Goal: Information Seeking & Learning: Learn about a topic

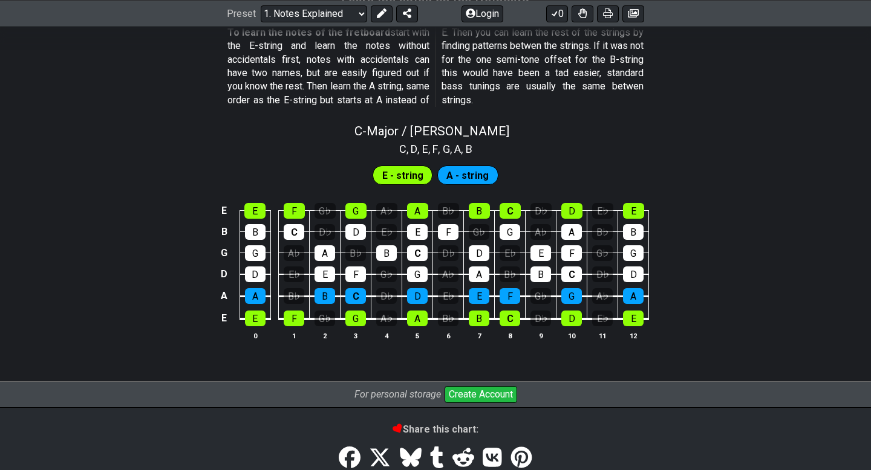
scroll to position [1123, 0]
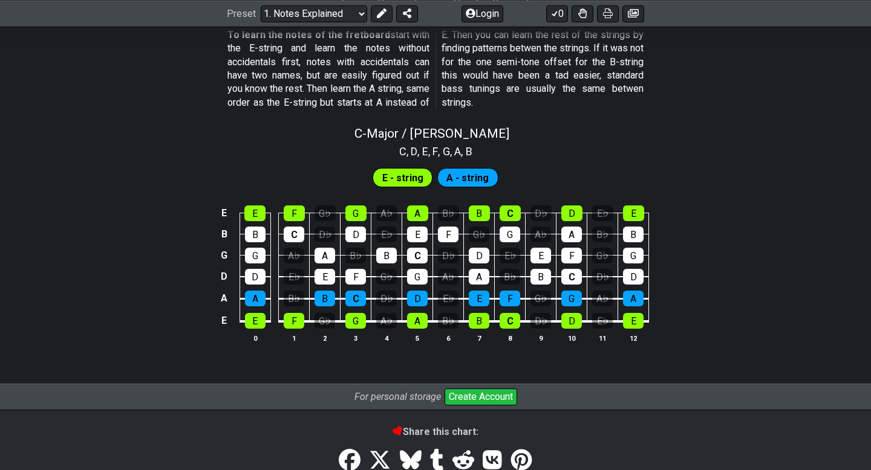
click at [400, 156] on span "C" at bounding box center [402, 151] width 7 height 16
click at [403, 170] on span "E - string" at bounding box center [402, 178] width 41 height 18
click at [458, 174] on span "A - string" at bounding box center [467, 178] width 42 height 18
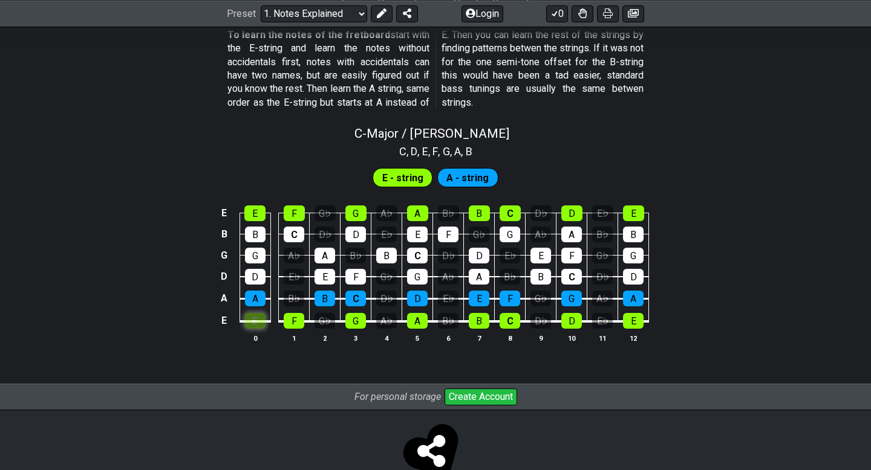
click at [258, 322] on div "E" at bounding box center [255, 321] width 21 height 16
click at [261, 322] on div "E" at bounding box center [255, 321] width 21 height 16
click at [324, 319] on div "G♭" at bounding box center [324, 321] width 21 height 16
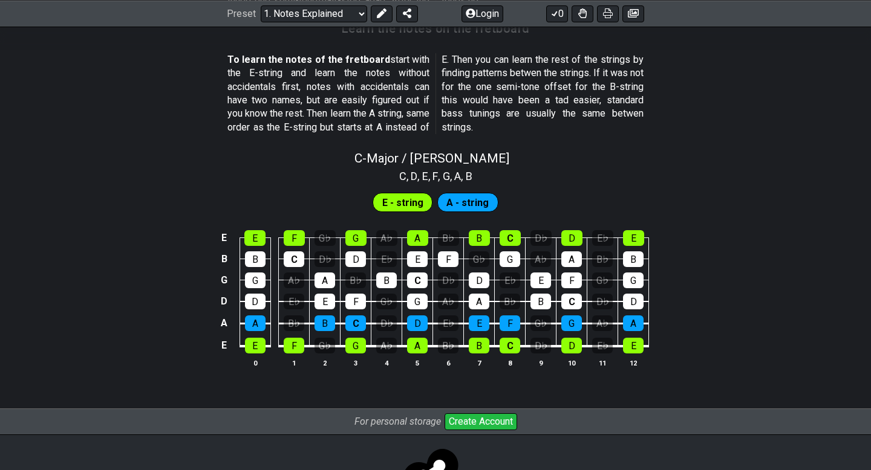
scroll to position [1079, 0]
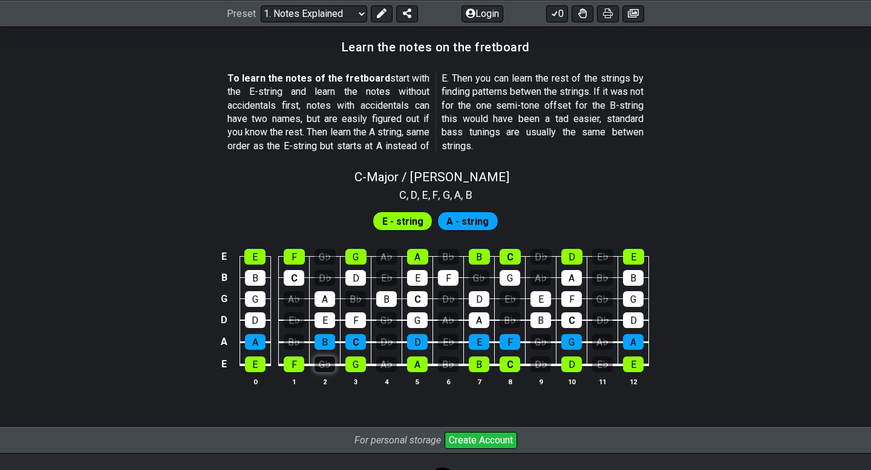
click at [322, 359] on div "G♭" at bounding box center [324, 365] width 21 height 16
click at [323, 359] on div "G♭" at bounding box center [324, 365] width 21 height 16
click at [385, 366] on div "A♭" at bounding box center [386, 365] width 21 height 16
click at [433, 366] on table "E E F G♭ G A♭ A B♭ B C D♭ D E♭ E B B C D♭ D E♭ E F G♭ G A♭ A B♭ B G G A♭ A B♭ B…" at bounding box center [433, 307] width 432 height 142
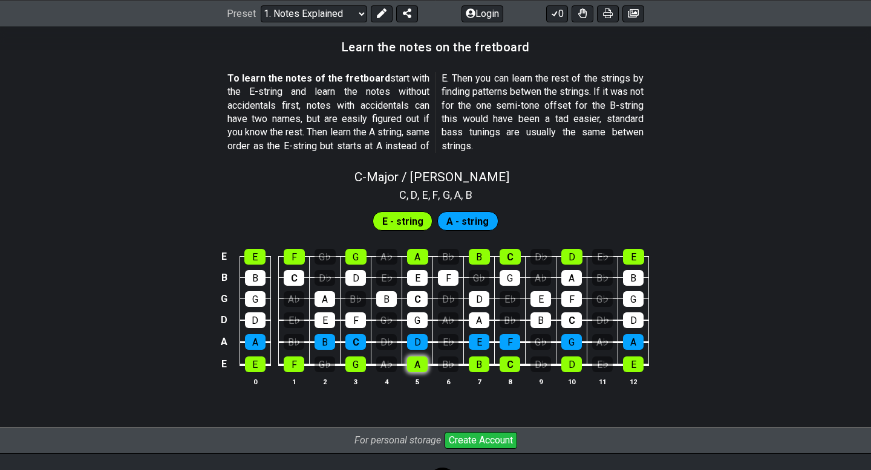
click at [412, 368] on div "A" at bounding box center [417, 365] width 21 height 16
click at [411, 368] on div "A" at bounding box center [417, 365] width 21 height 16
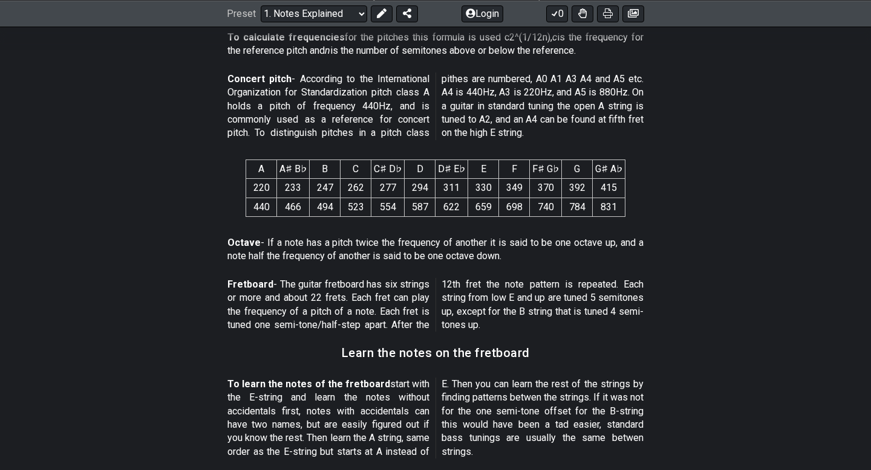
scroll to position [770, 0]
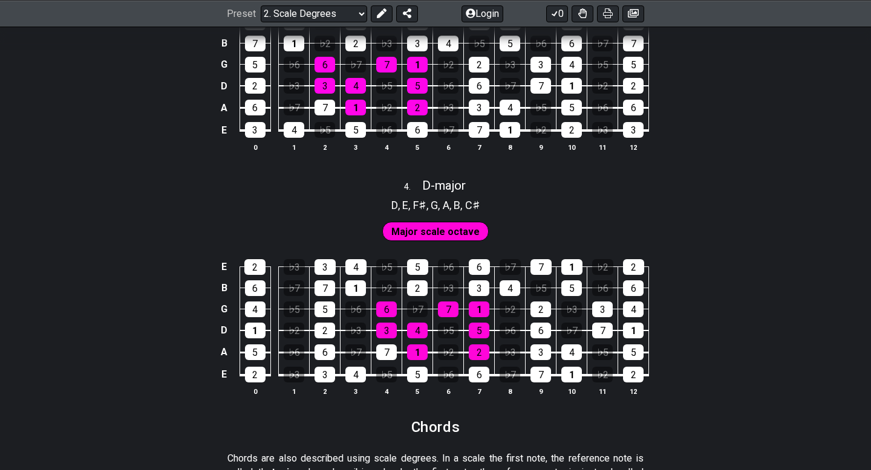
scroll to position [1625, 0]
